Goal: Task Accomplishment & Management: Manage account settings

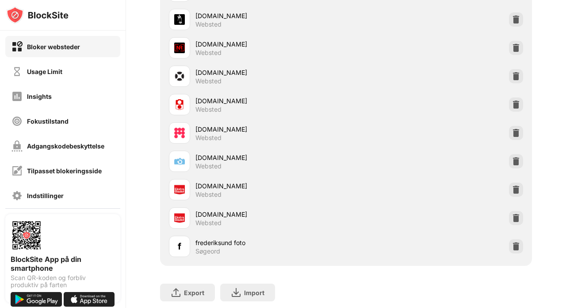
scroll to position [548, 0]
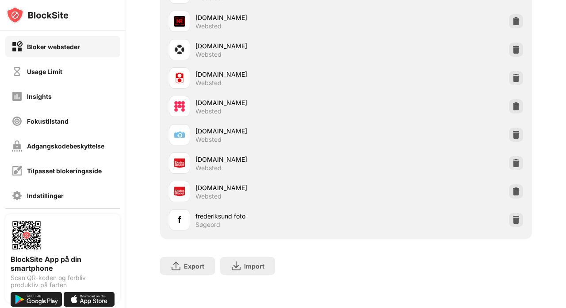
click at [58, 49] on div "Bloker websteder" at bounding box center [53, 47] width 53 height 8
click at [31, 193] on div "Indstillinger" at bounding box center [45, 196] width 37 height 8
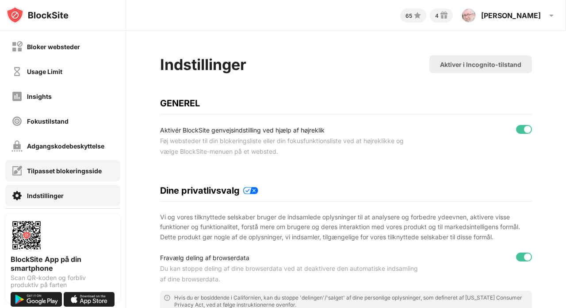
scroll to position [81, 0]
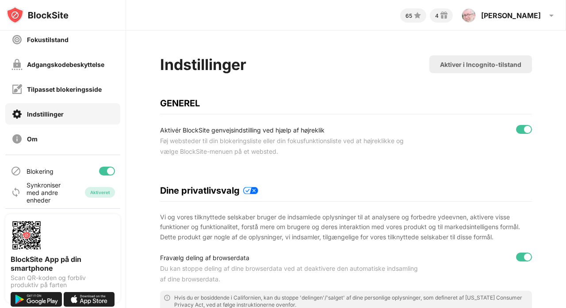
click at [102, 170] on div at bounding box center [107, 170] width 16 height 9
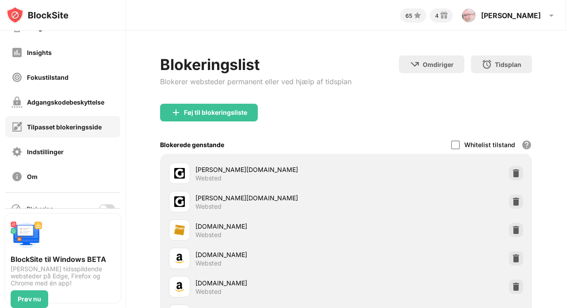
scroll to position [81, 0]
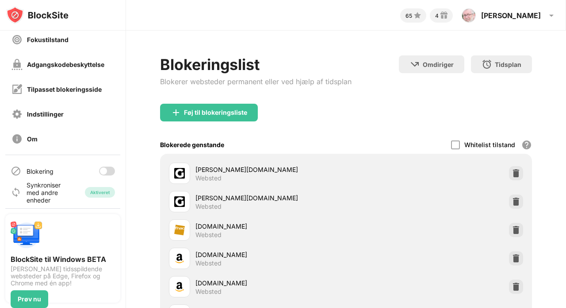
click at [108, 170] on div at bounding box center [107, 170] width 16 height 9
